Goal: Task Accomplishment & Management: Manage account settings

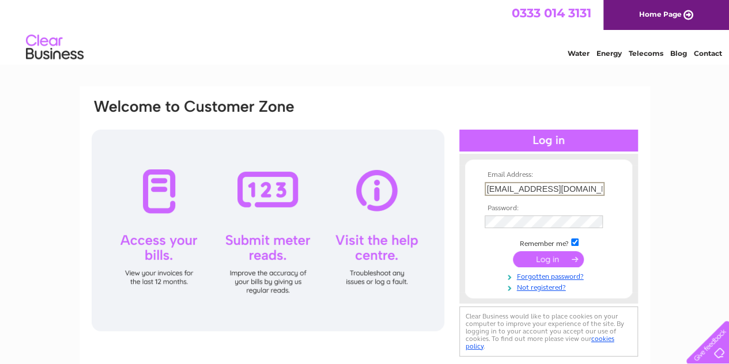
type input "[EMAIL_ADDRESS][DOMAIN_NAME]"
click at [545, 261] on input "submit" at bounding box center [548, 258] width 71 height 16
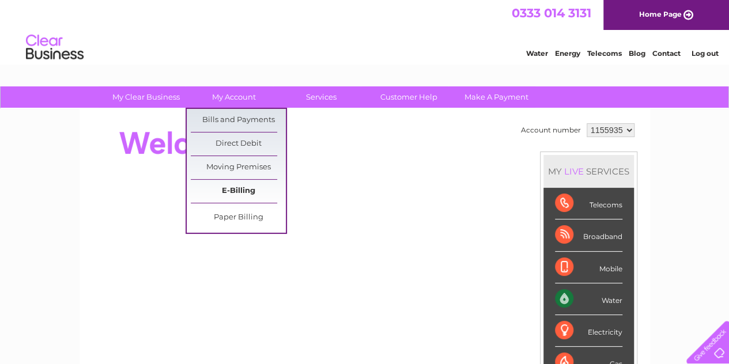
click at [239, 193] on link "E-Billing" at bounding box center [238, 191] width 95 height 23
